Goal: Transaction & Acquisition: Purchase product/service

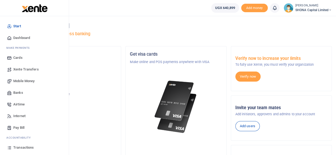
click at [23, 80] on span "Mobile Money" at bounding box center [23, 81] width 21 height 5
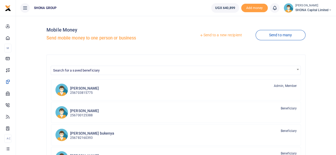
click at [212, 34] on link "Send to a new recipient" at bounding box center [220, 36] width 69 height 10
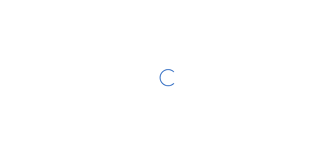
select select "Loading bundles"
select select
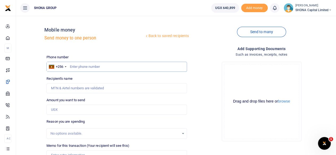
click at [89, 67] on input "text" at bounding box center [116, 67] width 140 height 10
type input "0752402883"
type input "Sharita Naikoba"
type input "0752402883"
click at [70, 110] on input "Amount you want to send" at bounding box center [116, 110] width 140 height 10
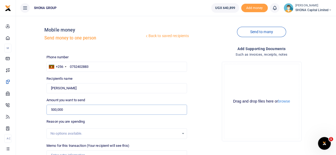
type input "500,000"
click at [87, 153] on input "Memo for this transaction (Your recipient will see this)" at bounding box center [116, 155] width 140 height 10
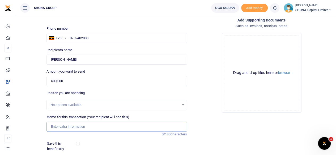
scroll to position [32, 0]
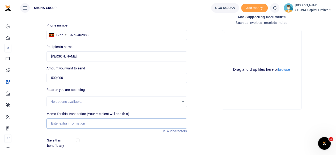
click at [62, 123] on input "Memo for this transaction (Your recipient will see this)" at bounding box center [116, 124] width 140 height 10
type input "N"
drag, startPoint x: 107, startPoint y: 123, endPoint x: 136, endPoint y: 127, distance: 28.6
click at [136, 127] on input "Being Periderm and transport for sowedi to lira" at bounding box center [116, 124] width 140 height 10
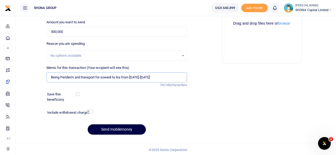
scroll to position [79, 0]
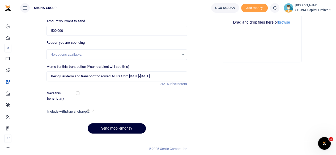
click at [121, 127] on button "Send mobilemoney" at bounding box center [117, 128] width 58 height 10
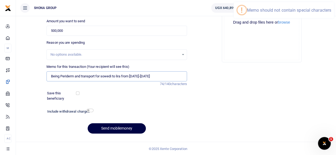
click at [140, 76] on input "Being Periderm and transport for sowedi to lira from 23rd-26th August 2025" at bounding box center [116, 76] width 140 height 10
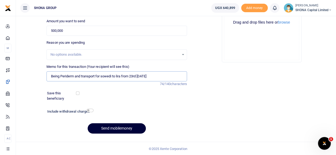
type input "Being Periderm and transport for sowedi to lira from 23rd 26th August 2025"
click at [114, 129] on button "Send mobilemoney" at bounding box center [117, 128] width 58 height 10
